Goal: Navigation & Orientation: Understand site structure

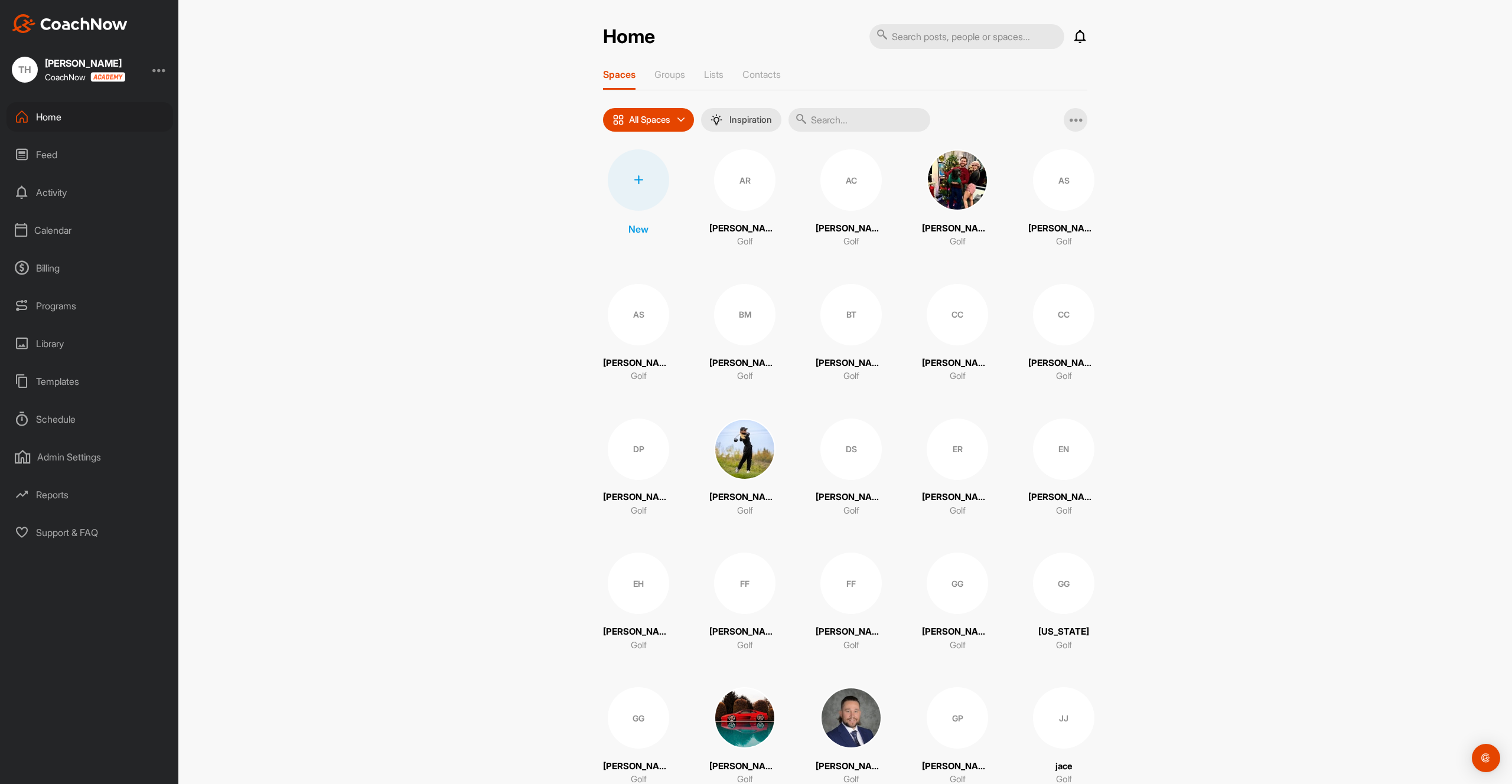
click at [743, 177] on div "AR" at bounding box center [745, 180] width 62 height 62
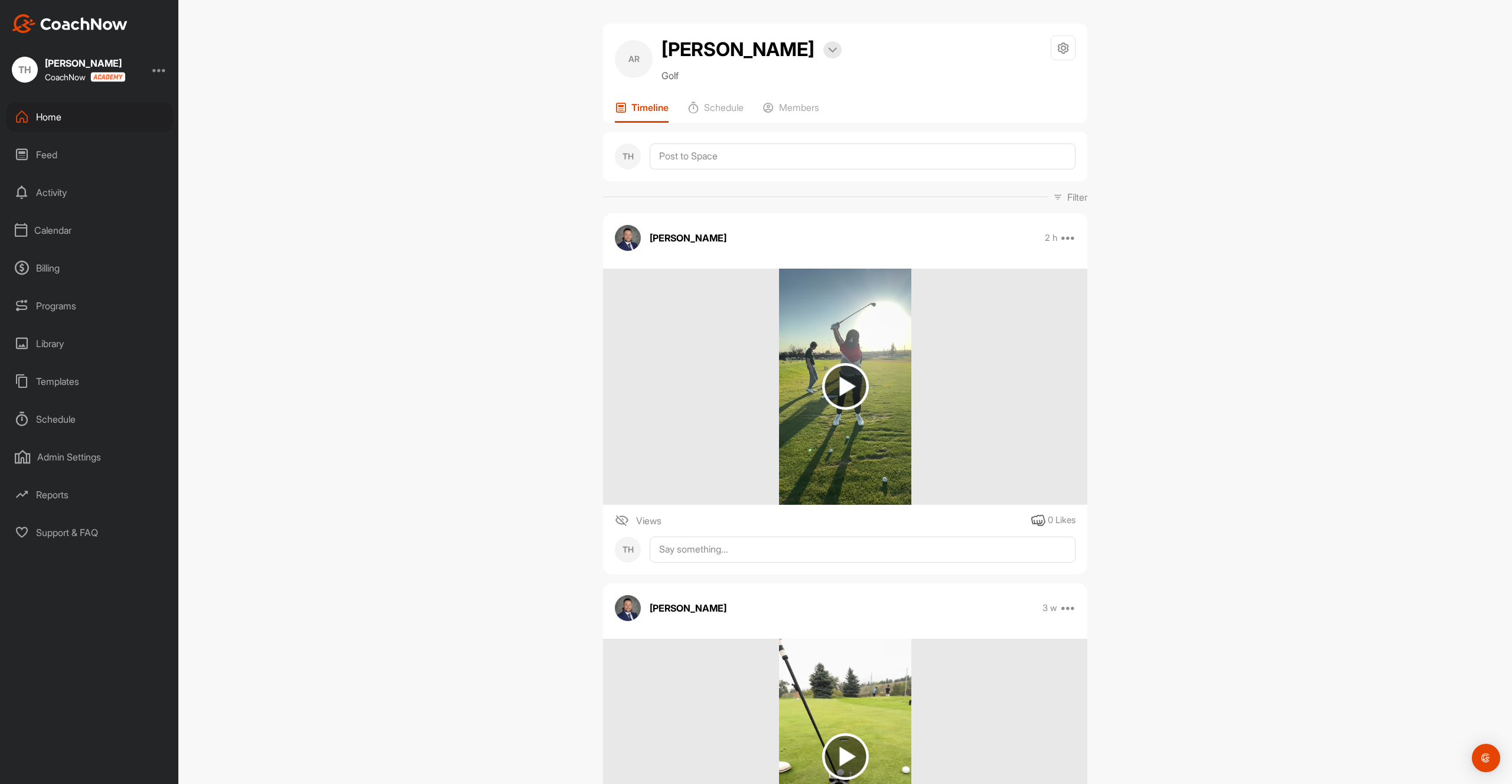
click at [78, 112] on div "Home" at bounding box center [89, 117] width 167 height 29
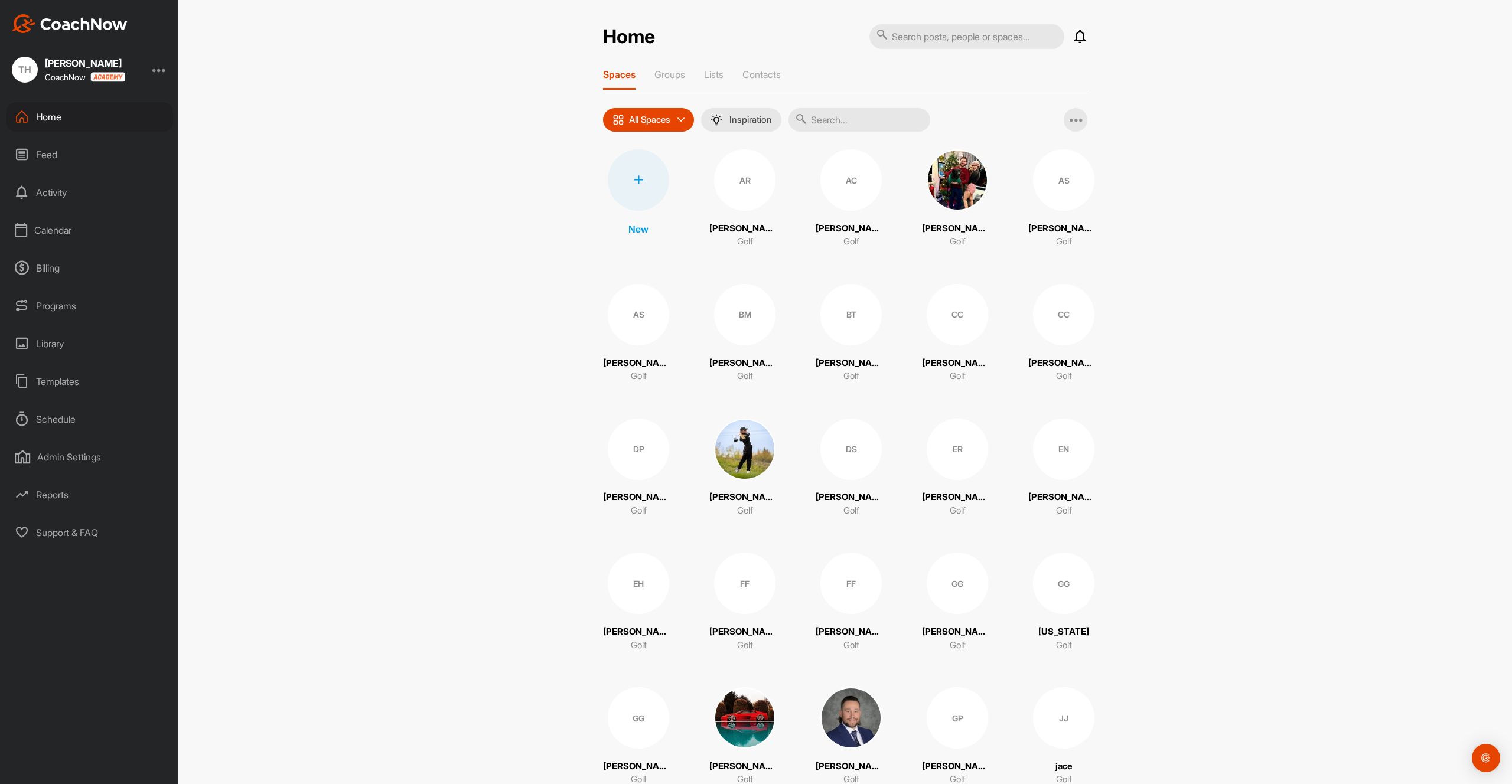
click at [76, 149] on div "Feed" at bounding box center [89, 154] width 167 height 29
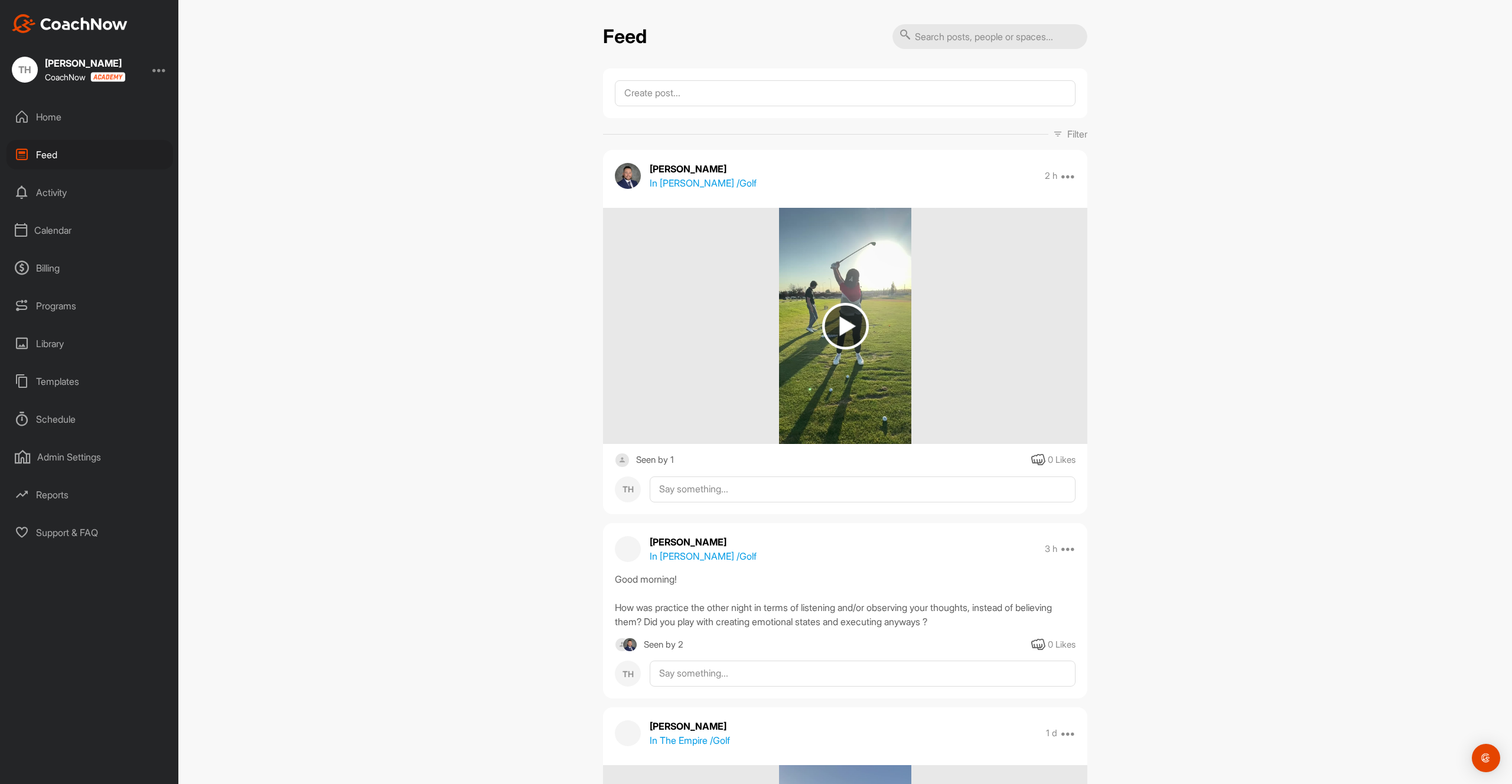
click at [71, 184] on div "Activity" at bounding box center [89, 192] width 167 height 29
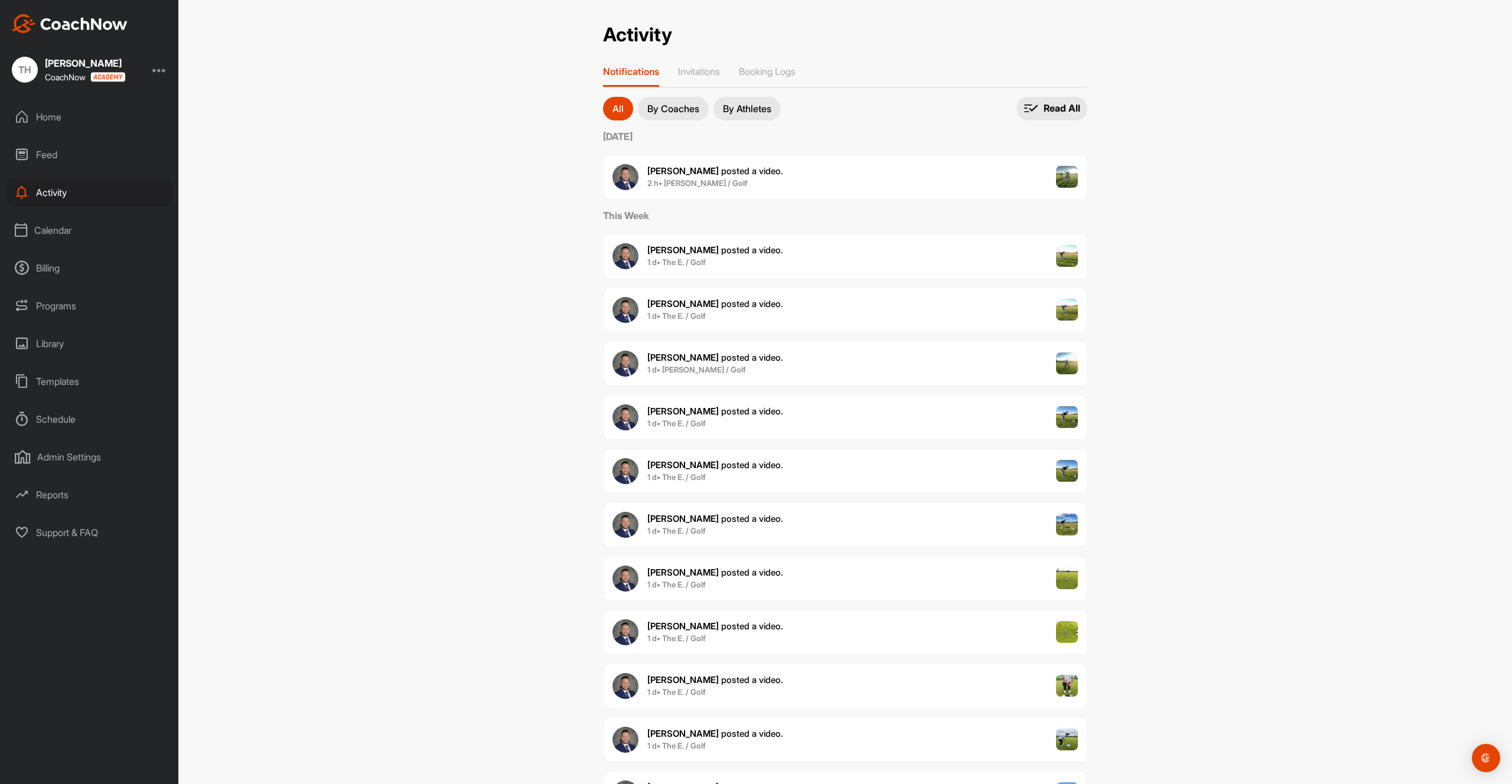
click at [66, 224] on div "Calendar" at bounding box center [89, 230] width 167 height 29
click at [68, 269] on div "My Calendar" at bounding box center [103, 265] width 140 height 25
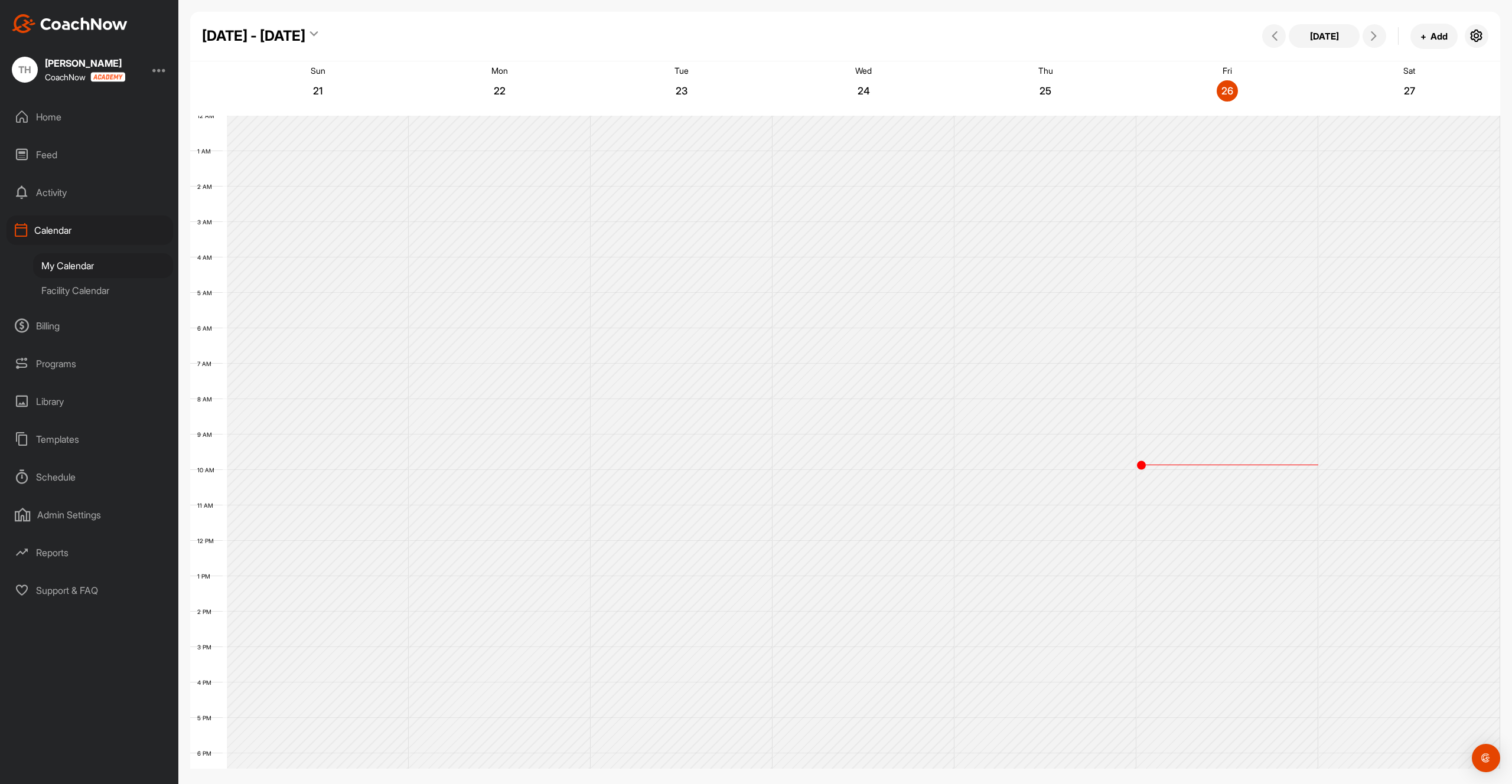
scroll to position [157, 0]
click at [74, 289] on div "Facility Calendar" at bounding box center [103, 291] width 140 height 25
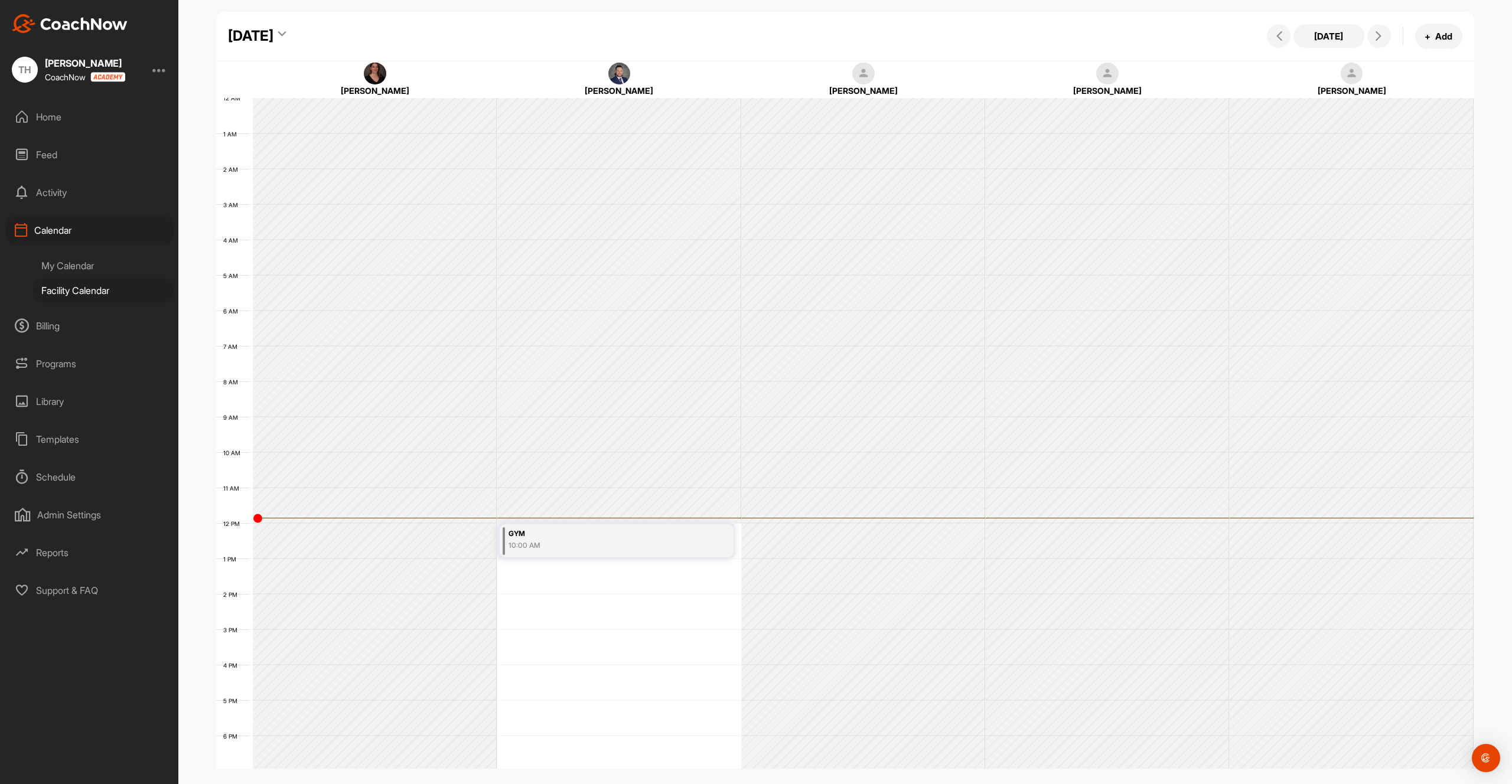
scroll to position [157, 0]
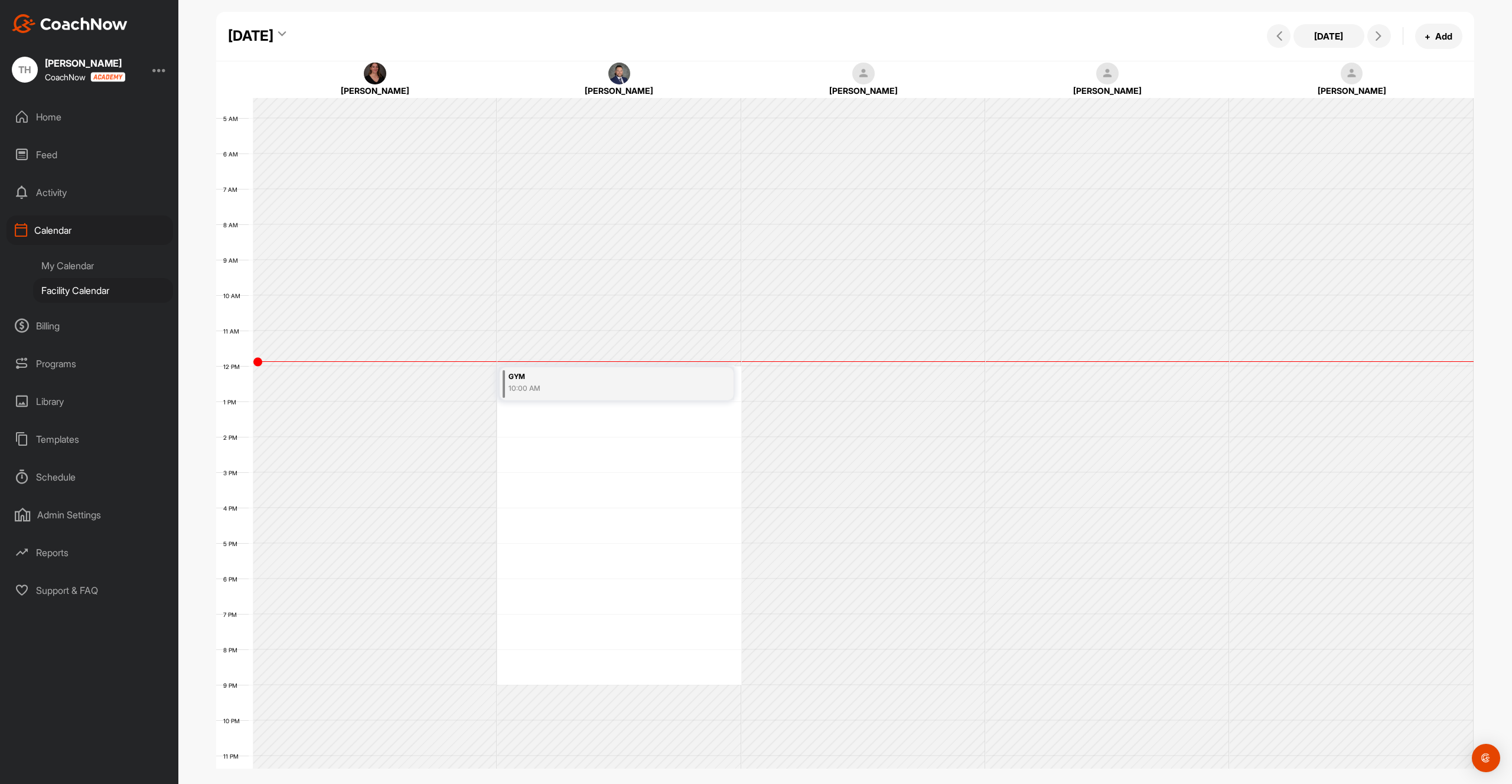
click at [55, 327] on div "Billing" at bounding box center [89, 326] width 167 height 29
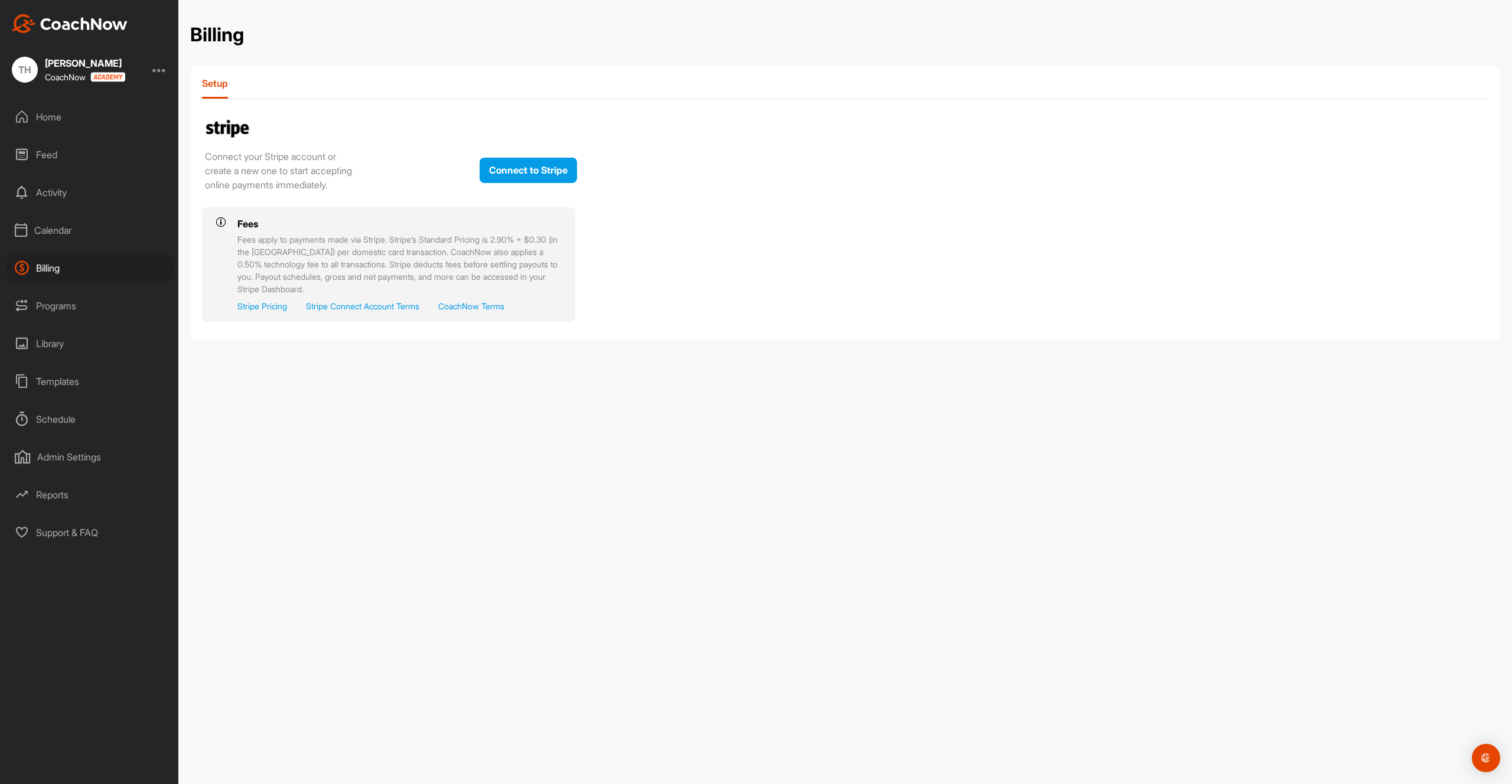
click at [51, 349] on div "Library" at bounding box center [89, 343] width 167 height 29
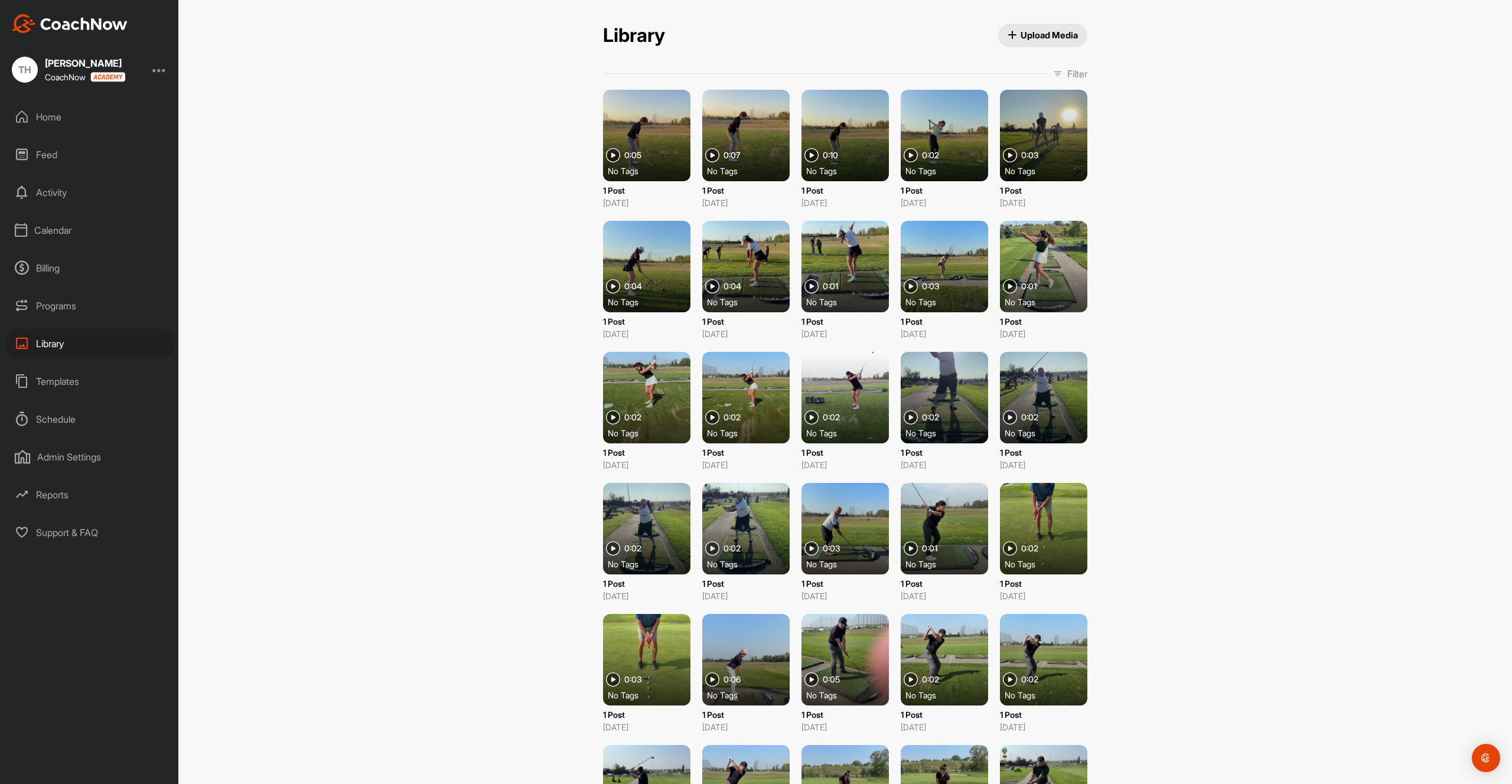
click at [45, 114] on div "Home" at bounding box center [89, 117] width 167 height 29
